Goal: Transaction & Acquisition: Purchase product/service

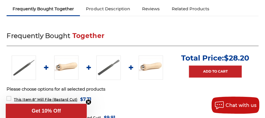
scroll to position [215, 0]
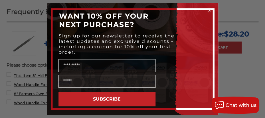
click at [210, 9] on icon "Close dialog" at bounding box center [209, 10] width 2 height 2
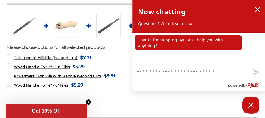
scroll to position [246, 0]
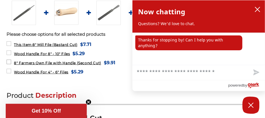
click at [54, 62] on span "8" Farmers Own File with Handle (Second Cut)" at bounding box center [57, 62] width 87 height 4
click at [254, 9] on button "close chatbox" at bounding box center [256, 9] width 9 height 9
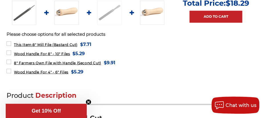
click at [107, 11] on img at bounding box center [109, 13] width 24 height 24
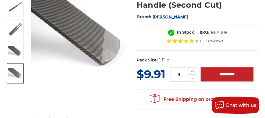
click at [15, 69] on img at bounding box center [15, 73] width 14 height 11
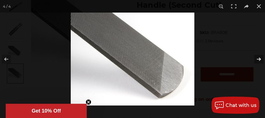
click at [256, 59] on button at bounding box center [255, 59] width 20 height 28
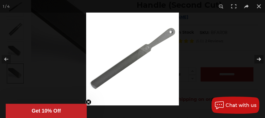
click at [256, 59] on button at bounding box center [255, 59] width 20 height 28
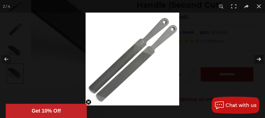
click at [256, 59] on button at bounding box center [255, 59] width 20 height 28
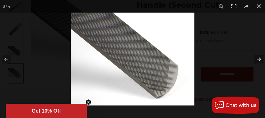
click at [256, 59] on button at bounding box center [255, 59] width 20 height 28
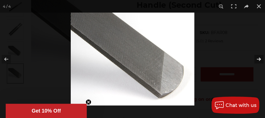
click at [256, 59] on button at bounding box center [255, 59] width 20 height 28
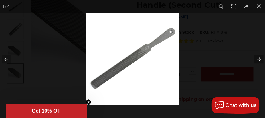
click at [256, 59] on button at bounding box center [255, 59] width 20 height 28
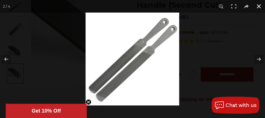
click at [257, 6] on button at bounding box center [258, 6] width 13 height 13
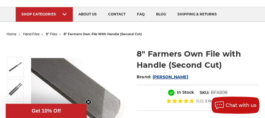
scroll to position [31, 0]
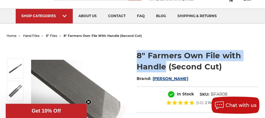
drag, startPoint x: 138, startPoint y: 55, endPoint x: 165, endPoint y: 68, distance: 29.9
click at [165, 68] on h1 "8" Farmers Own File with Handle (Second Cut)" at bounding box center [197, 61] width 122 height 22
